Goal: Information Seeking & Learning: Learn about a topic

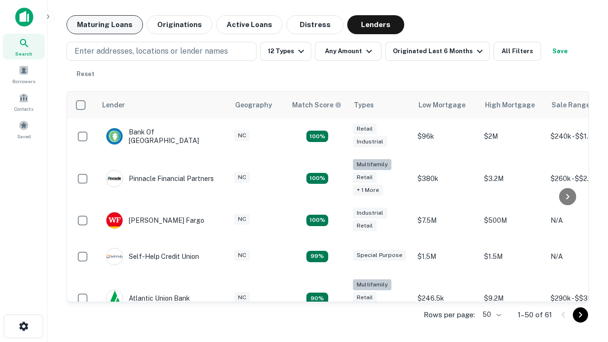
click at [105, 25] on button "Maturing Loans" at bounding box center [105, 24] width 76 height 19
